Goal: Navigation & Orientation: Find specific page/section

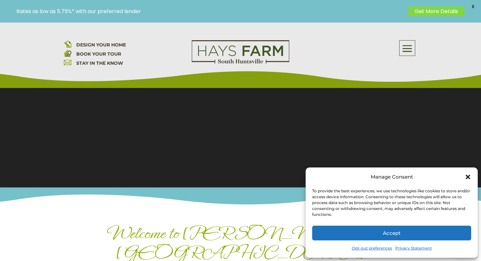
scroll to position [111, 0]
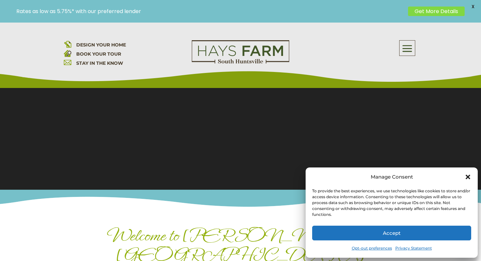
click at [468, 177] on icon "Close dialog" at bounding box center [468, 177] width 5 height 5
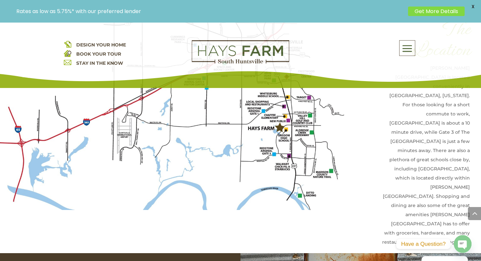
scroll to position [1531, 0]
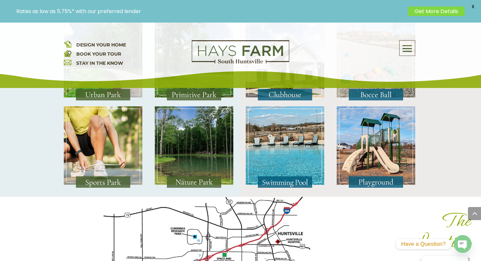
click at [405, 43] on span at bounding box center [407, 48] width 15 height 15
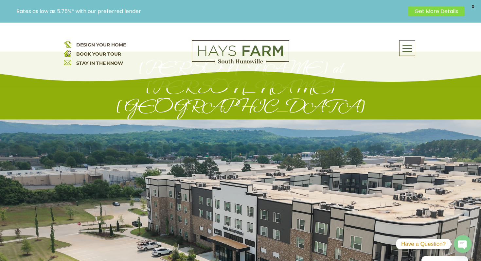
scroll to position [36, 0]
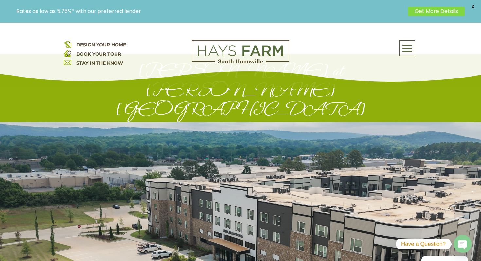
drag, startPoint x: 118, startPoint y: 172, endPoint x: 180, endPoint y: 173, distance: 62.3
click at [180, 173] on div at bounding box center [240, 212] width 481 height 180
drag, startPoint x: 177, startPoint y: 164, endPoint x: 127, endPoint y: 164, distance: 50.1
click at [127, 164] on div at bounding box center [240, 212] width 481 height 180
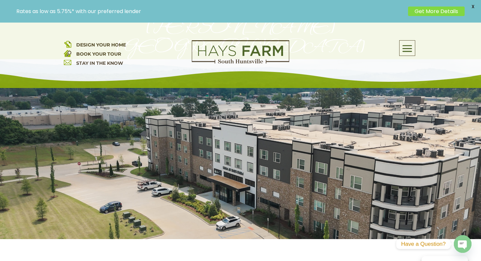
scroll to position [0, 0]
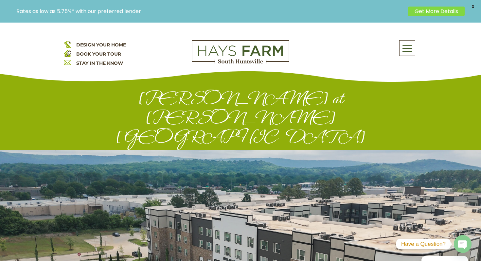
click at [409, 47] on span at bounding box center [407, 48] width 15 height 15
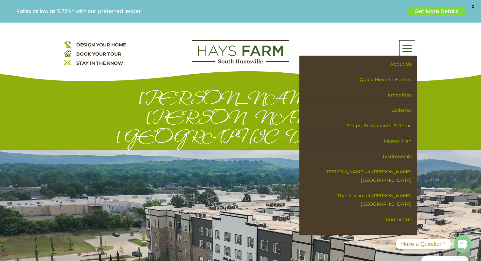
click at [398, 143] on link "Master Plan" at bounding box center [360, 141] width 113 height 15
